Goal: Navigation & Orientation: Find specific page/section

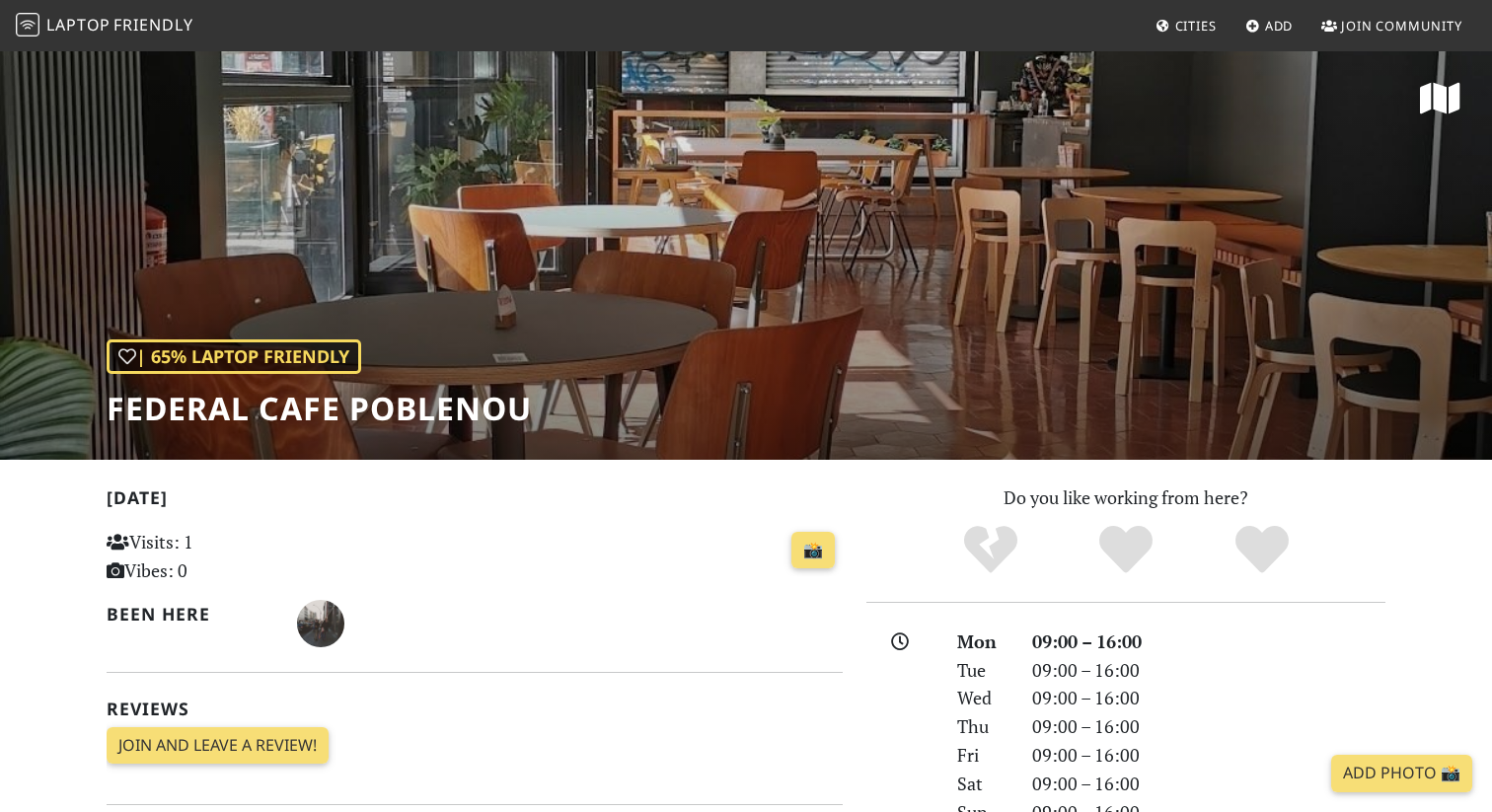
click at [100, 20] on span "Laptop" at bounding box center [78, 25] width 64 height 22
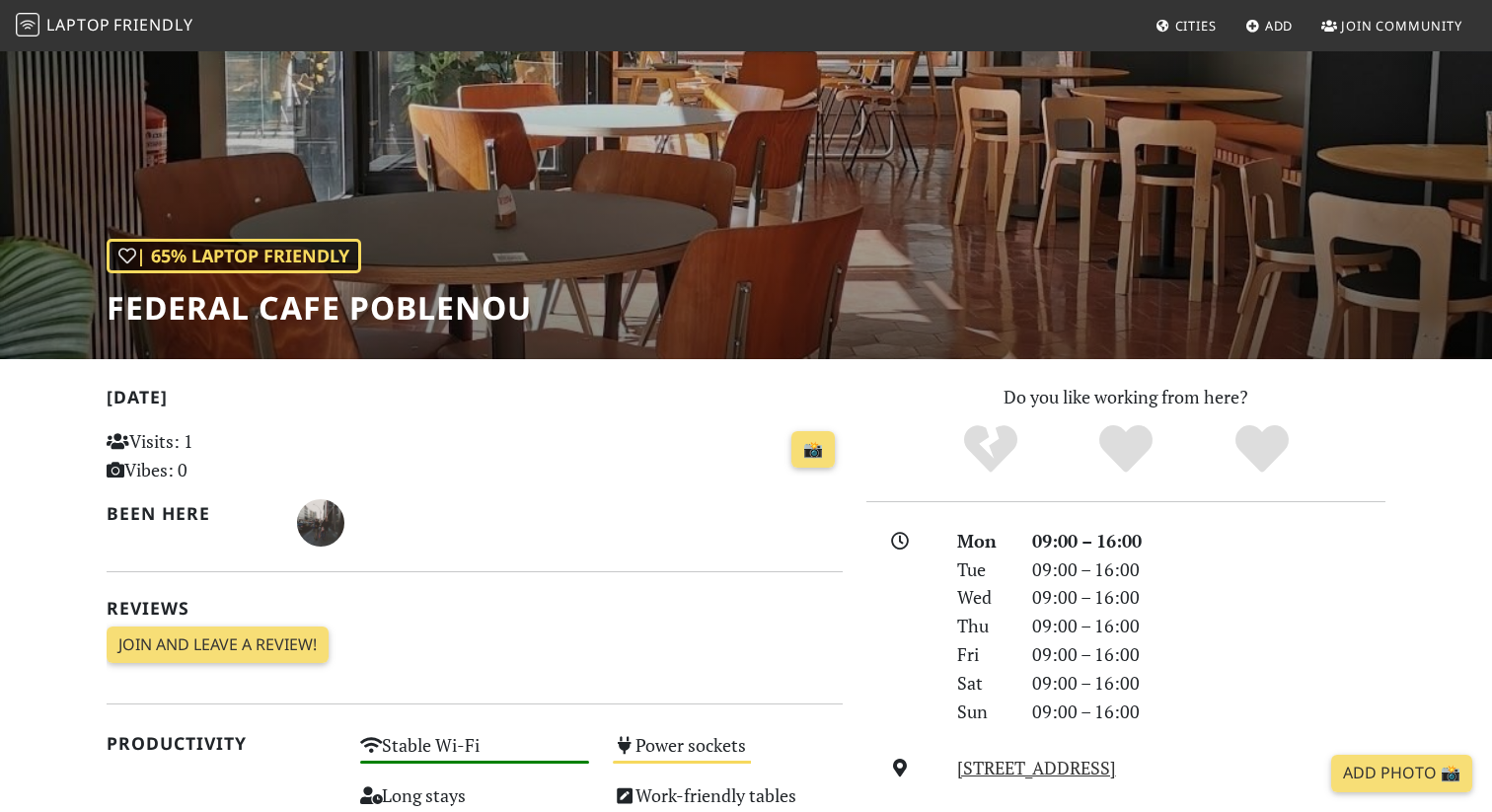
scroll to position [103, 0]
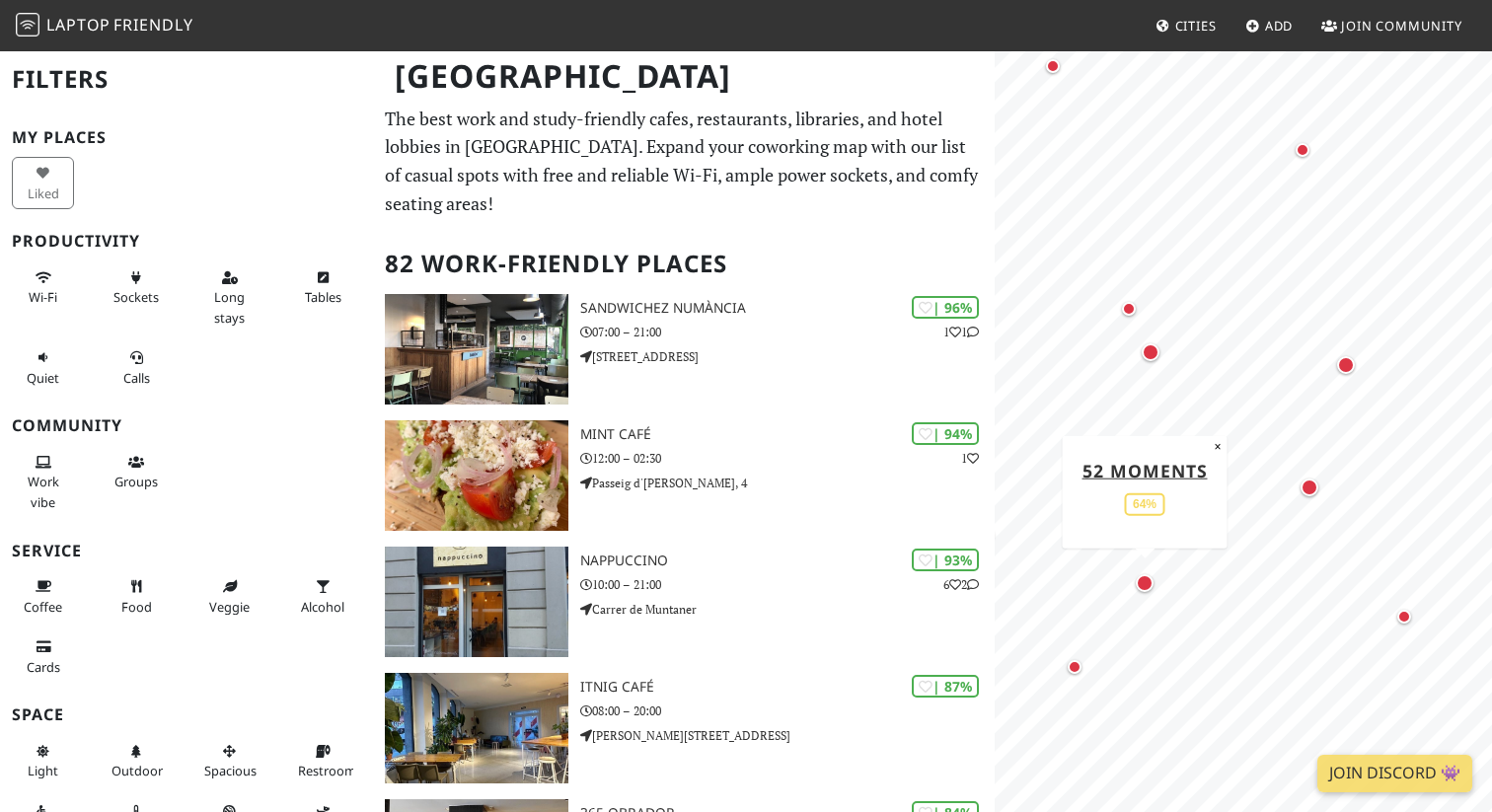
click at [1142, 585] on div "Map marker" at bounding box center [1145, 583] width 18 height 18
click at [1344, 368] on div "Map marker" at bounding box center [1346, 365] width 18 height 18
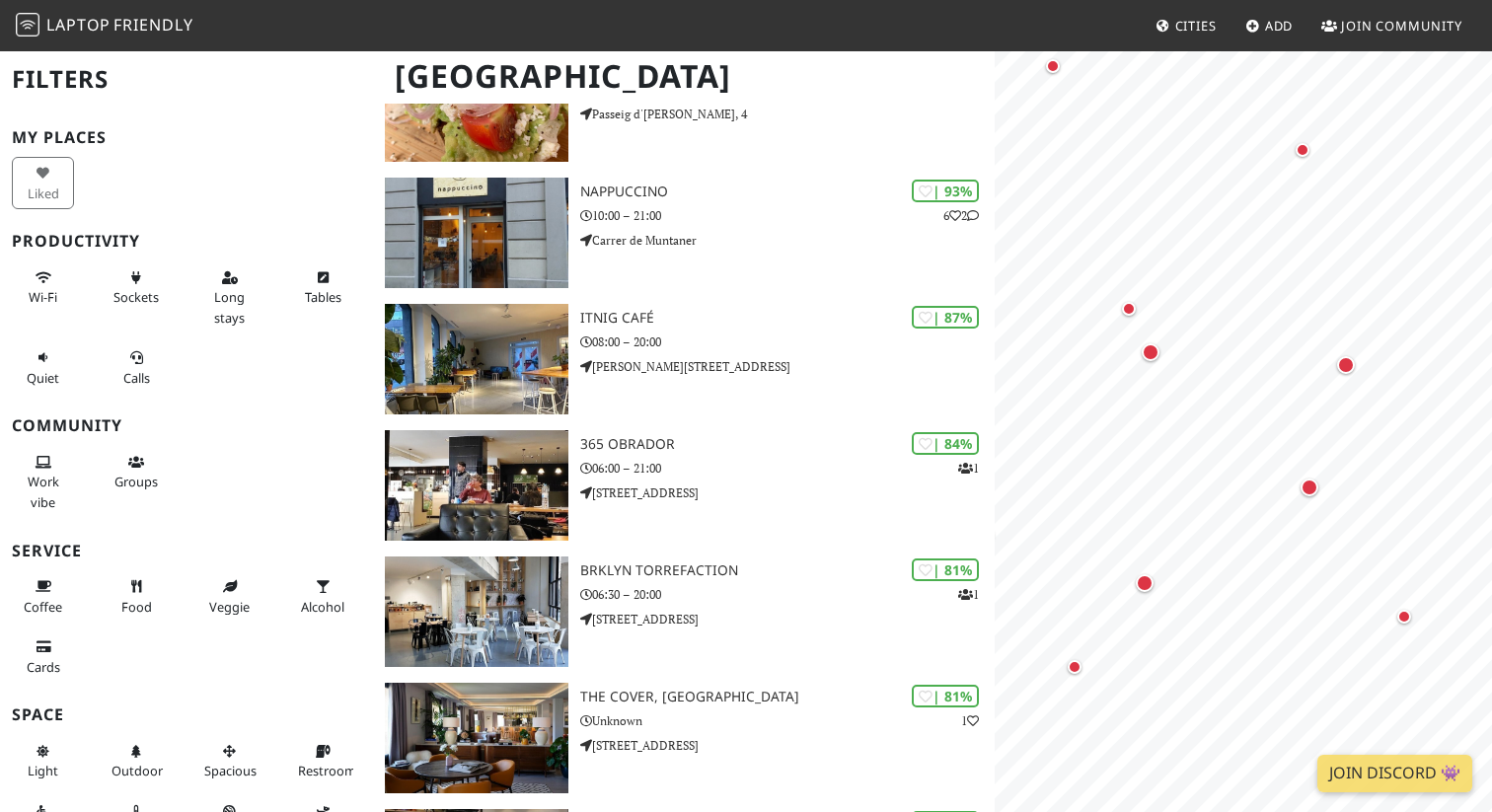
scroll to position [377, 0]
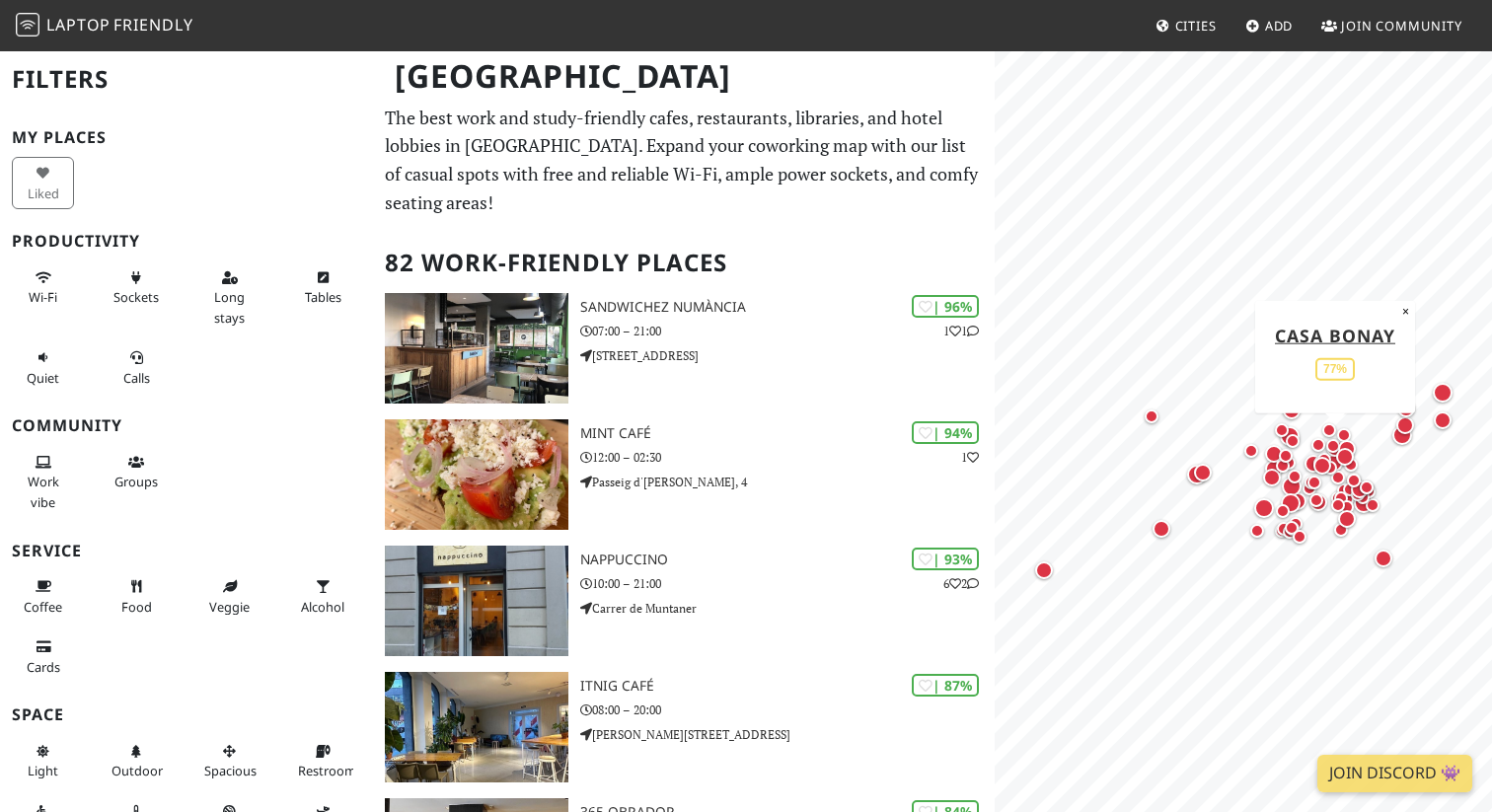
scroll to position [6, 0]
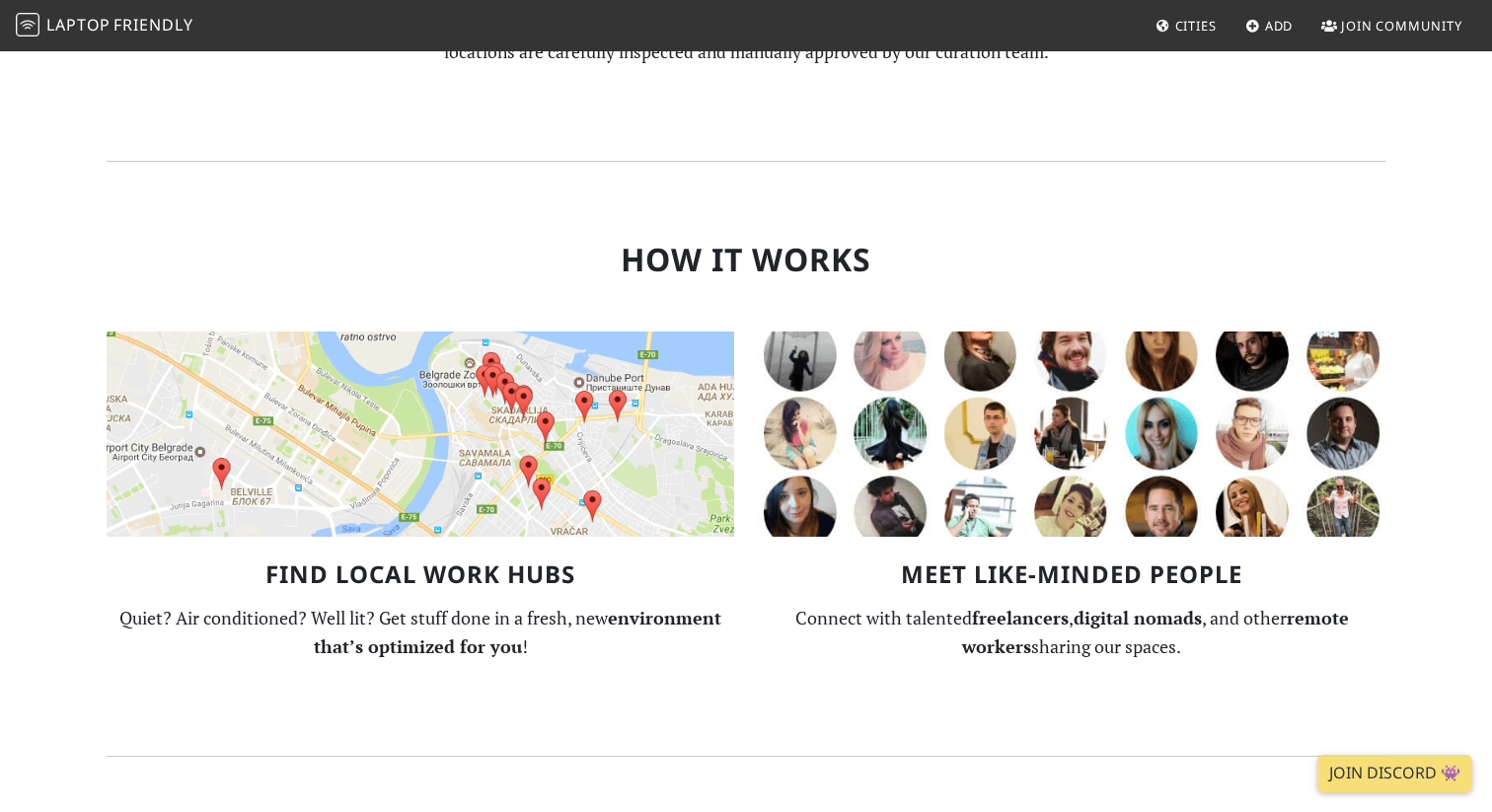
scroll to position [1232, 0]
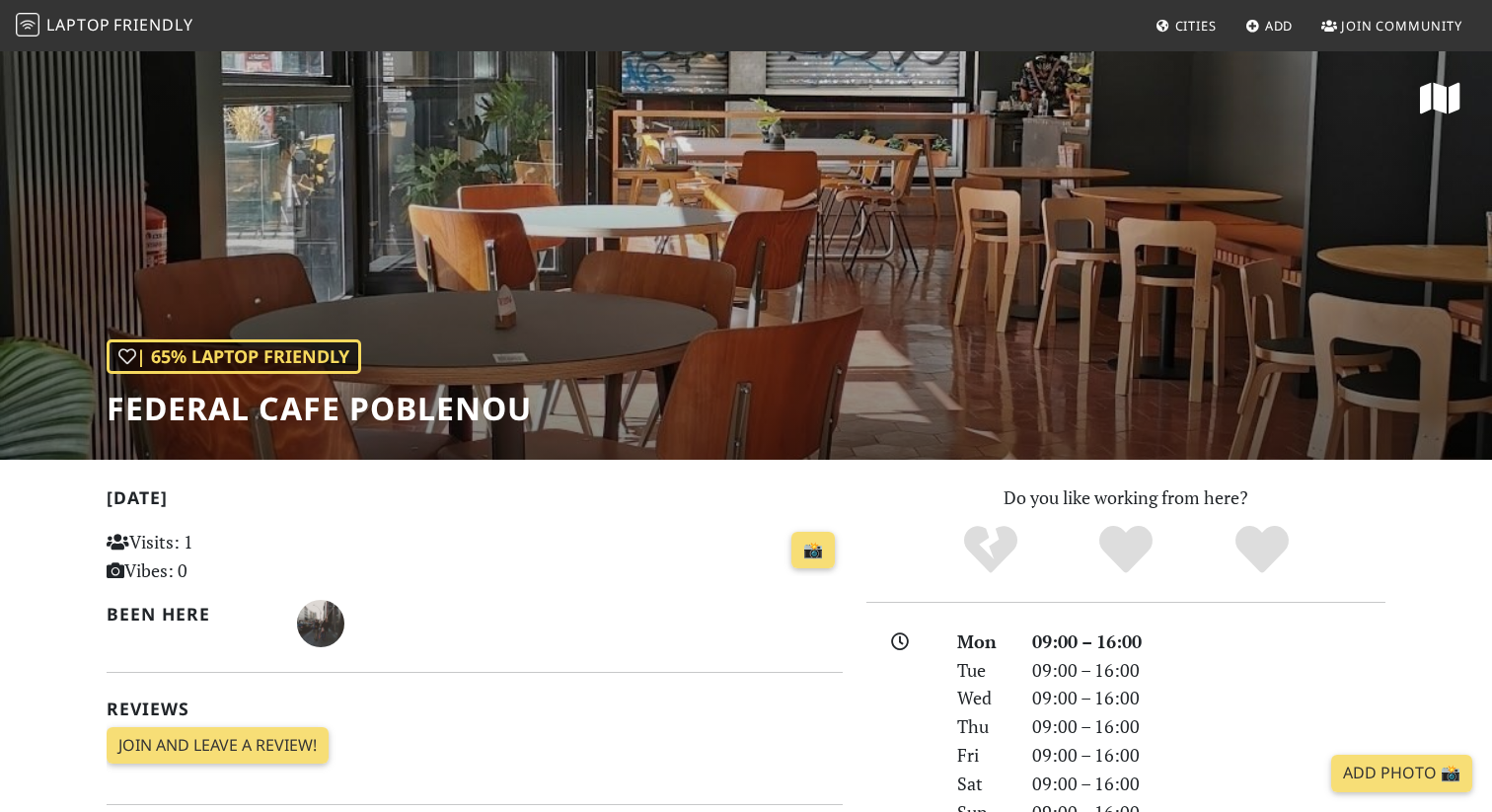
scroll to position [103, 0]
